Goal: Information Seeking & Learning: Check status

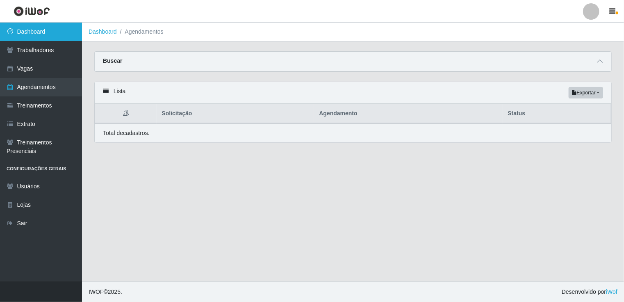
click at [40, 33] on link "Dashboard" at bounding box center [41, 32] width 82 height 18
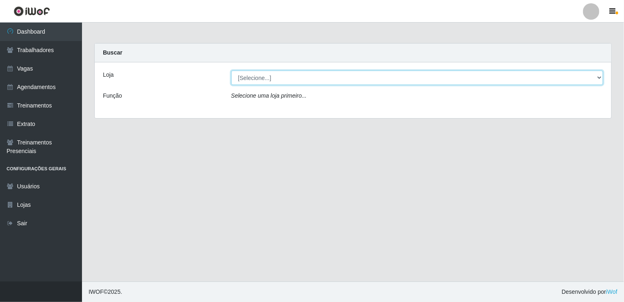
click at [597, 77] on select "[Selecione...] [GEOGRAPHIC_DATA] - Shopping [GEOGRAPHIC_DATA]" at bounding box center [417, 77] width 372 height 14
select select "424"
click at [231, 70] on select "[Selecione...] [GEOGRAPHIC_DATA] - Shopping [GEOGRAPHIC_DATA]" at bounding box center [417, 77] width 372 height 14
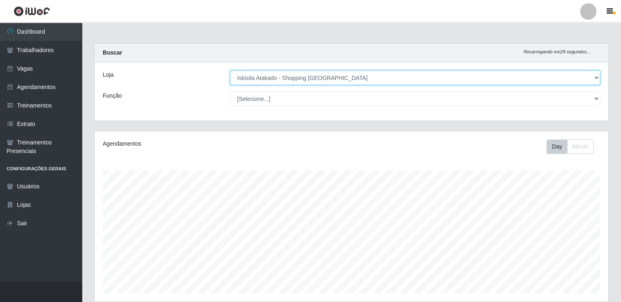
scroll to position [170, 514]
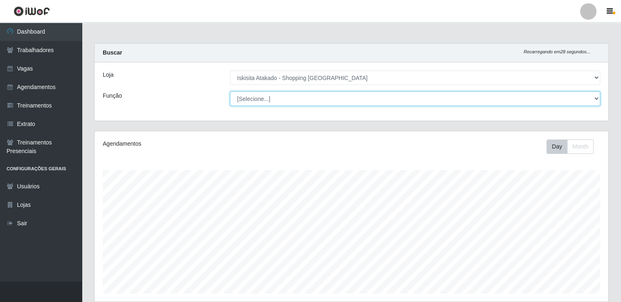
click at [597, 96] on select "[Selecione...] Auxiliar de Estacionamento Auxiliar de Estacionamento + Auxiliar…" at bounding box center [415, 98] width 370 height 14
select select "72"
click at [230, 91] on select "[Selecione...] Auxiliar de Estacionamento Auxiliar de Estacionamento + Auxiliar…" at bounding box center [415, 98] width 370 height 14
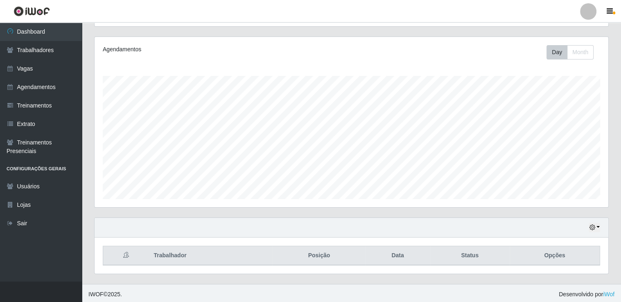
scroll to position [95, 0]
click at [562, 51] on button "Day" at bounding box center [557, 51] width 21 height 14
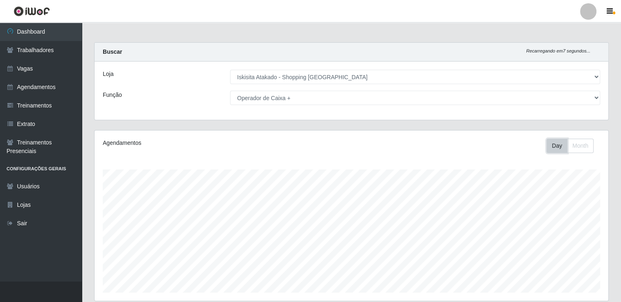
scroll to position [0, 0]
click at [585, 149] on button "Month" at bounding box center [580, 146] width 27 height 14
click at [547, 144] on button "Day" at bounding box center [557, 146] width 21 height 14
click at [47, 86] on link "Agendamentos" at bounding box center [41, 87] width 82 height 18
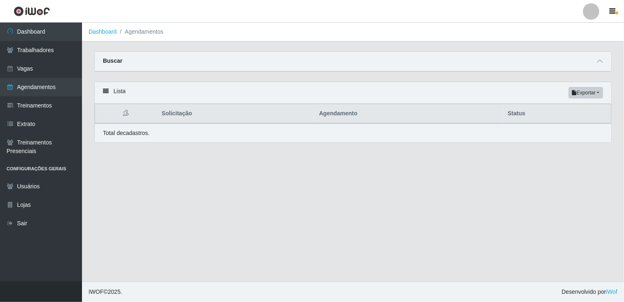
click at [108, 62] on strong "Buscar" at bounding box center [112, 60] width 19 height 7
click at [603, 61] on span at bounding box center [599, 61] width 10 height 9
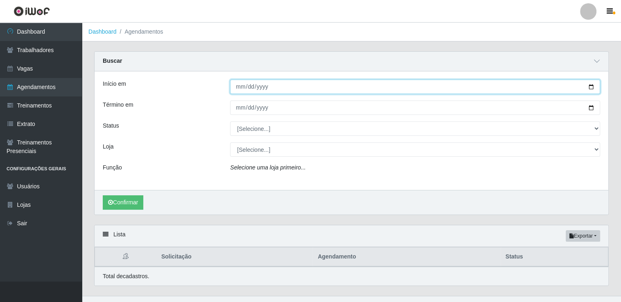
click at [592, 86] on input "Início em" at bounding box center [415, 86] width 370 height 14
type input "2025-10-12"
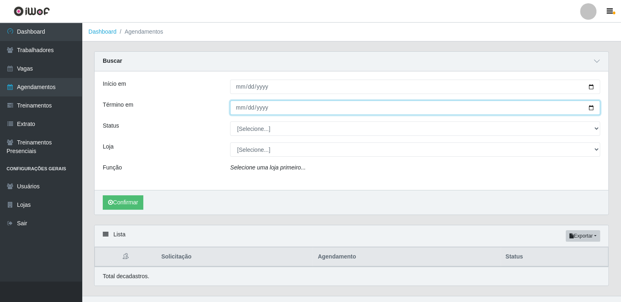
click at [592, 107] on input "Término em" at bounding box center [415, 107] width 370 height 14
type input "2025-10-12"
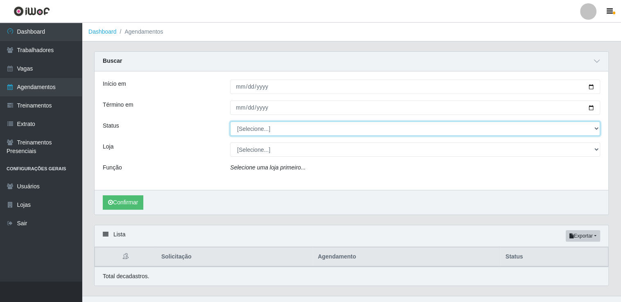
click at [336, 129] on select "[Selecione...] AGENDADO AGUARDANDO LIBERAR EM ANDAMENTO EM REVISÃO FINALIZADO C…" at bounding box center [415, 128] width 370 height 14
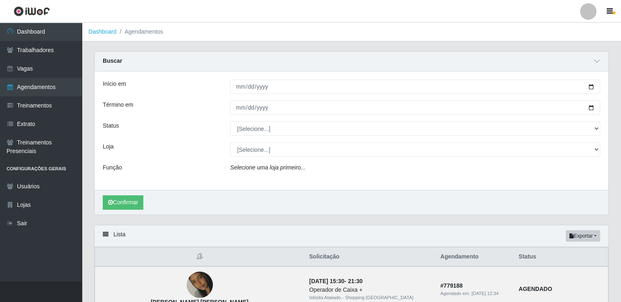
click at [206, 210] on div "Confirmar" at bounding box center [352, 202] width 514 height 25
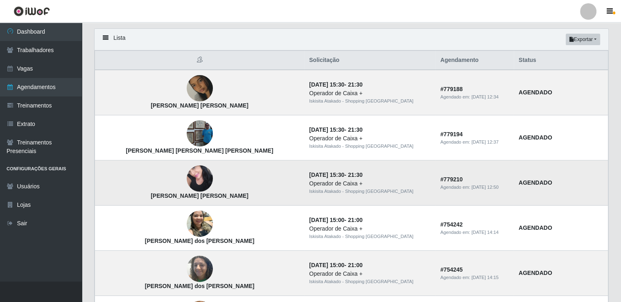
scroll to position [164, 0]
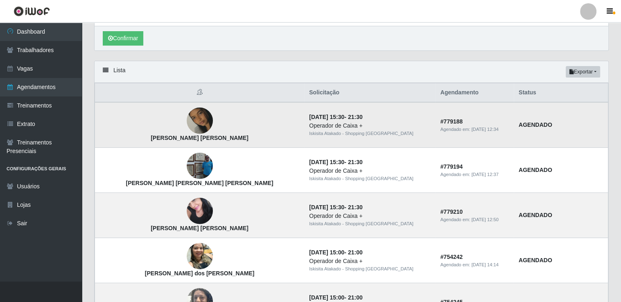
click at [463, 123] on td "# 779188 Agendado em: 11/10/2025, 12:34" at bounding box center [475, 124] width 78 height 45
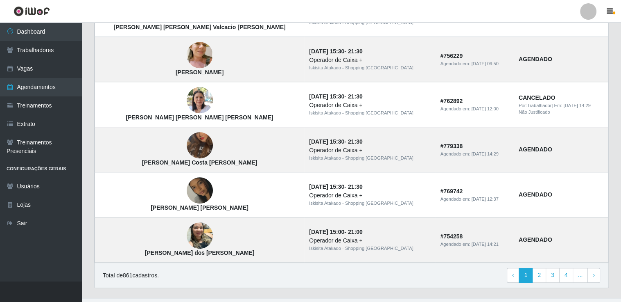
scroll to position [694, 0]
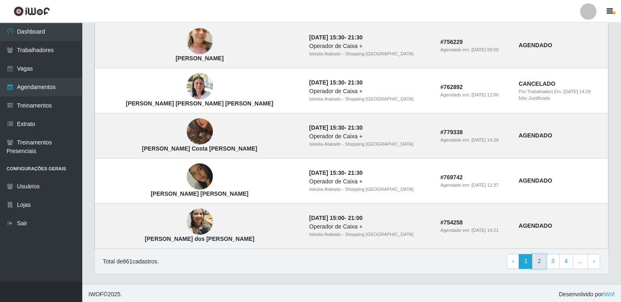
click at [543, 262] on link "2" at bounding box center [540, 261] width 14 height 15
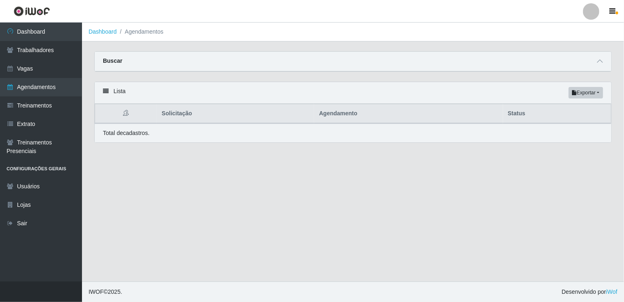
click at [159, 59] on div "Buscar" at bounding box center [353, 62] width 516 height 20
click at [601, 62] on icon at bounding box center [599, 61] width 6 height 6
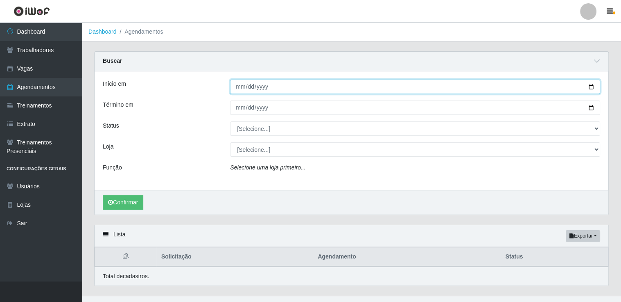
click at [592, 85] on input "Início em" at bounding box center [415, 86] width 370 height 14
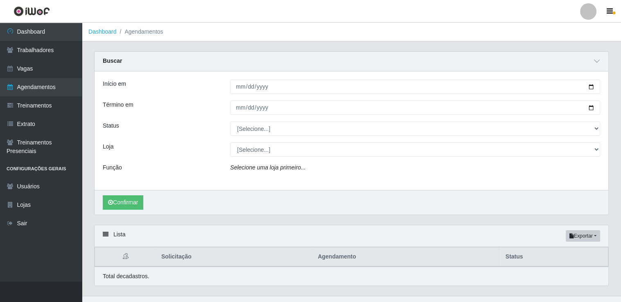
click at [225, 39] on ol "Dashboard Agendamentos" at bounding box center [352, 32] width 540 height 19
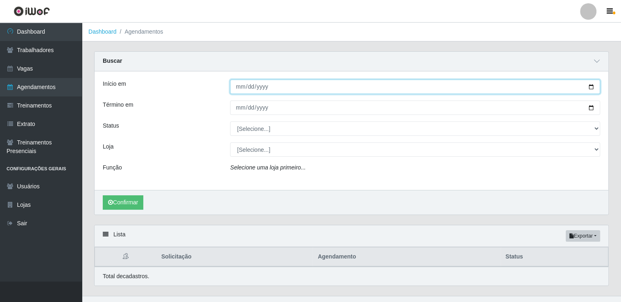
click at [592, 86] on input "Início em" at bounding box center [415, 86] width 370 height 14
type input "[DATE]"
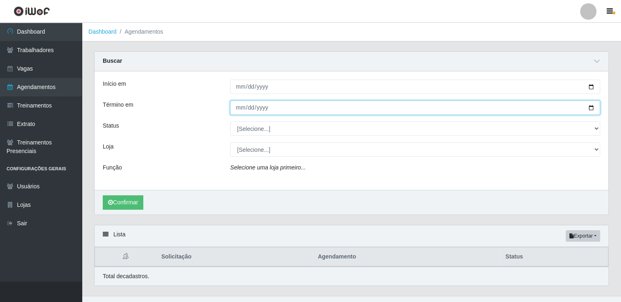
click at [593, 107] on input "Término em" at bounding box center [415, 107] width 370 height 14
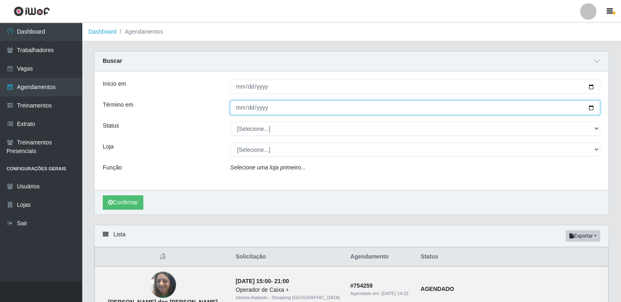
type input "[DATE]"
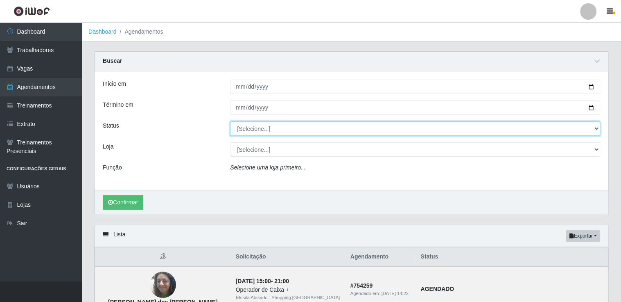
click at [597, 127] on select "[Selecione...] AGENDADO AGUARDANDO LIBERAR EM ANDAMENTO EM REVISÃO FINALIZADO C…" at bounding box center [415, 128] width 370 height 14
select select "AGENDADO"
click at [230, 121] on select "[Selecione...] AGENDADO AGUARDANDO LIBERAR EM ANDAMENTO EM REVISÃO FINALIZADO C…" at bounding box center [415, 128] width 370 height 14
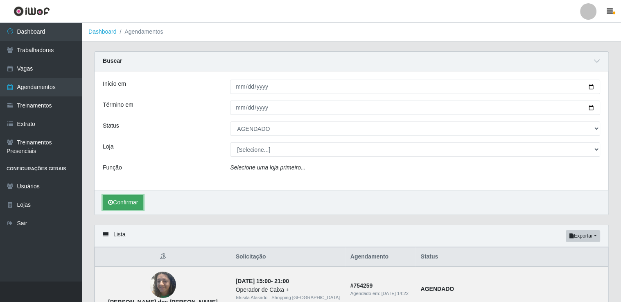
click at [131, 199] on button "Confirmar" at bounding box center [123, 202] width 41 height 14
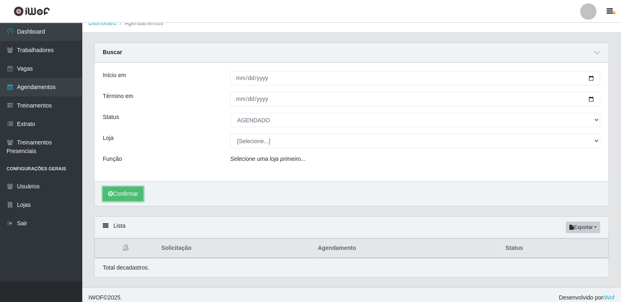
scroll to position [13, 0]
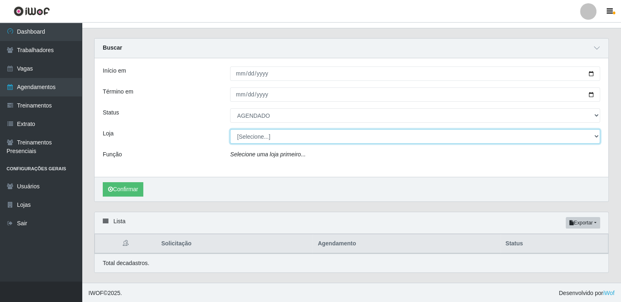
click at [306, 134] on select "[Selecione...] [GEOGRAPHIC_DATA] - Shopping [GEOGRAPHIC_DATA]" at bounding box center [415, 136] width 370 height 14
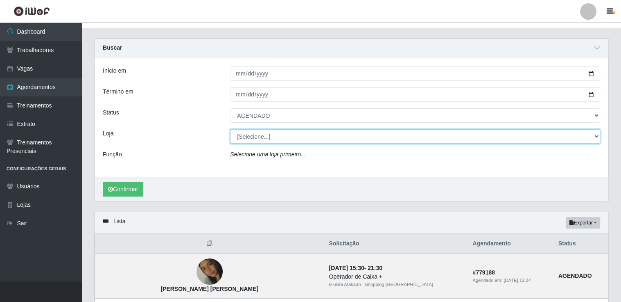
select select "424"
click at [230, 129] on select "[Selecione...] [GEOGRAPHIC_DATA] - Shopping [GEOGRAPHIC_DATA]" at bounding box center [415, 136] width 370 height 14
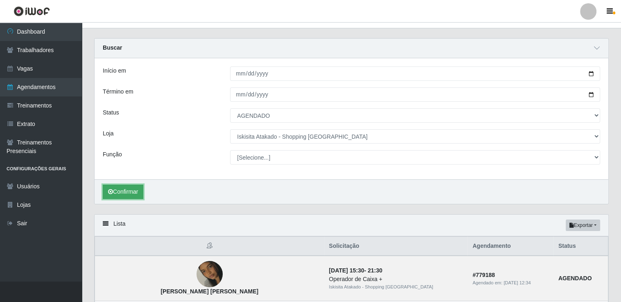
click at [122, 193] on button "Confirmar" at bounding box center [123, 191] width 41 height 14
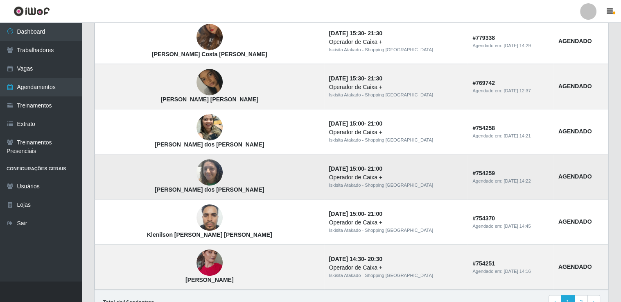
scroll to position [696, 0]
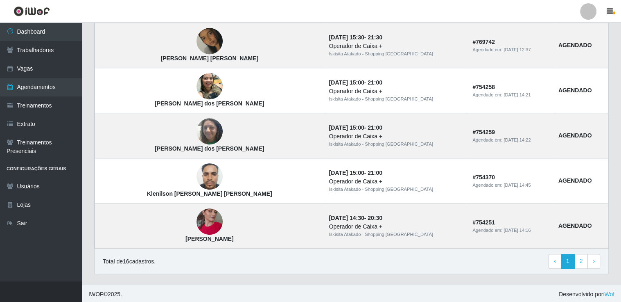
click at [582, 258] on link "2" at bounding box center [582, 261] width 14 height 15
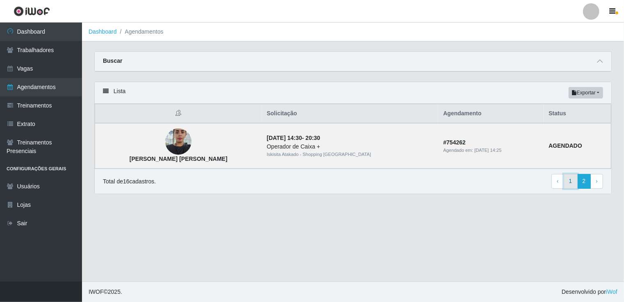
click at [572, 180] on link "1" at bounding box center [570, 181] width 14 height 15
